Goal: Information Seeking & Learning: Learn about a topic

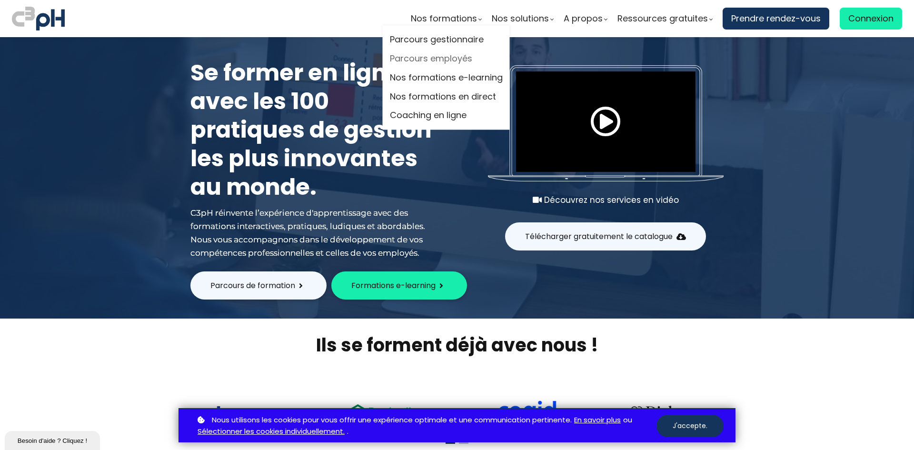
click at [447, 59] on link "Parcours employés" at bounding box center [446, 59] width 113 height 14
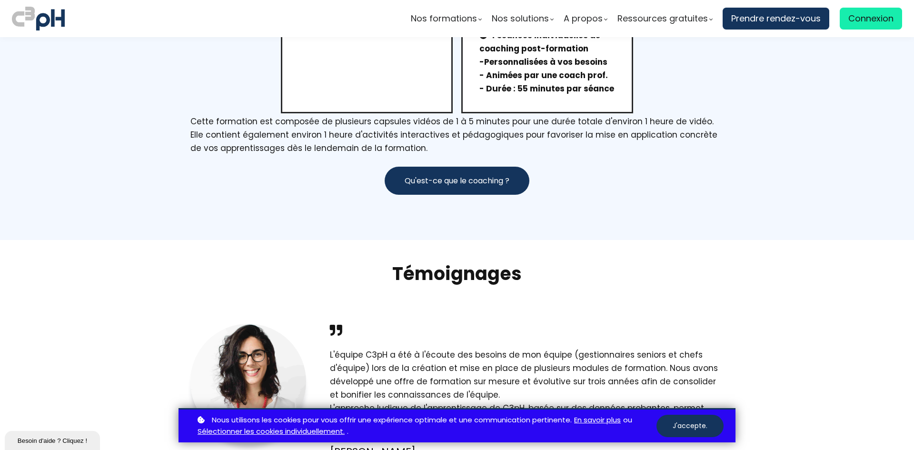
scroll to position [1380, 0]
